Goal: Navigation & Orientation: Find specific page/section

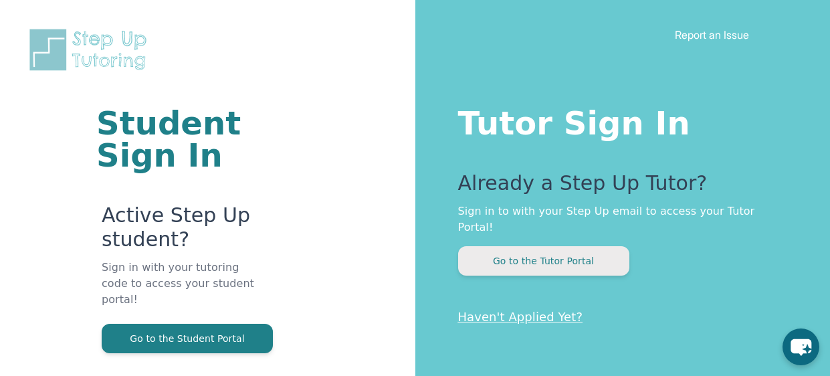
click at [589, 246] on button "Go to the Tutor Portal" at bounding box center [543, 260] width 171 height 29
click at [553, 246] on button "Go to the Tutor Portal" at bounding box center [543, 260] width 171 height 29
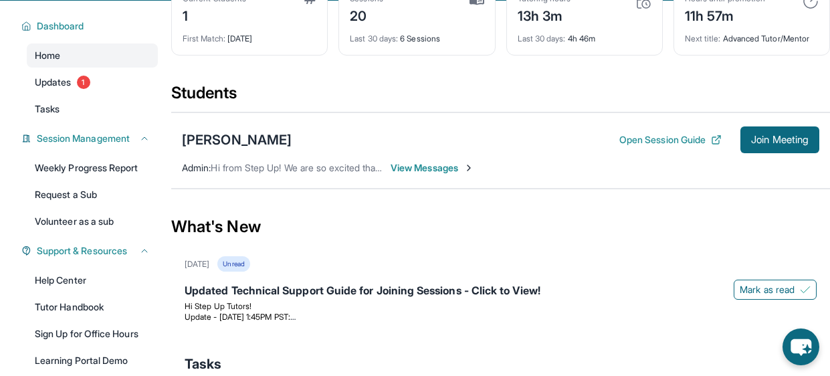
click at [577, 212] on div "What's New" at bounding box center [500, 226] width 659 height 59
click at [574, 215] on div "What's New" at bounding box center [500, 226] width 659 height 59
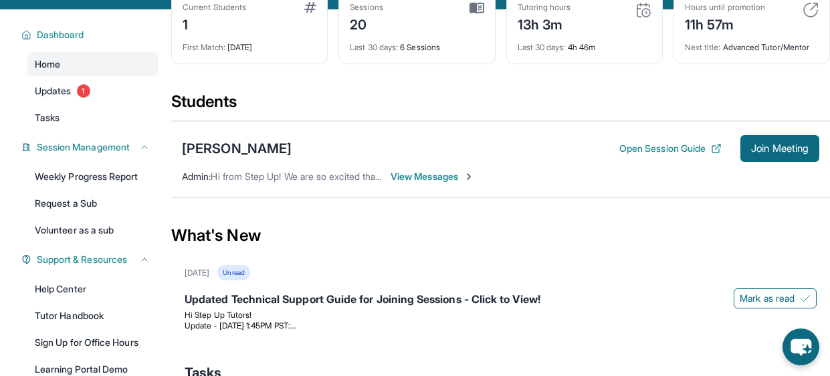
click at [571, 241] on div "What's New" at bounding box center [500, 235] width 659 height 59
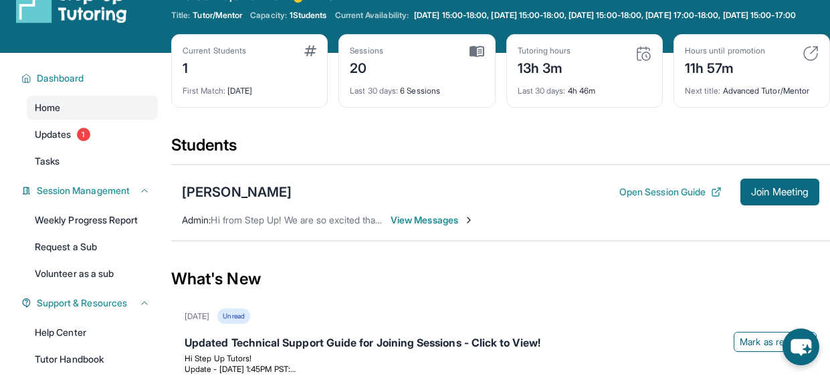
scroll to position [33, 0]
